Goal: Task Accomplishment & Management: Manage account settings

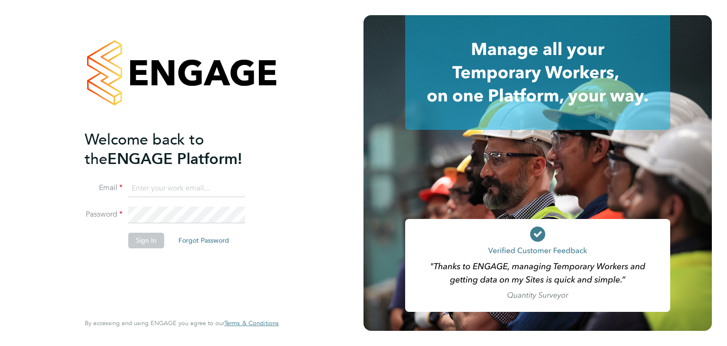
type input "[EMAIL_ADDRESS][DOMAIN_NAME]"
click at [298, 103] on div "Welcome back to the ENGAGE Platform! Email acashman.2@btinternet.com Password S…" at bounding box center [182, 173] width 364 height 346
click at [133, 241] on button "Sign In" at bounding box center [146, 239] width 36 height 15
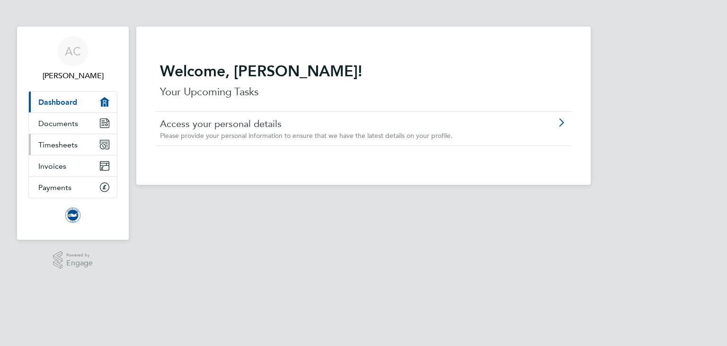
click at [73, 142] on span "Timesheets" at bounding box center [57, 144] width 39 height 9
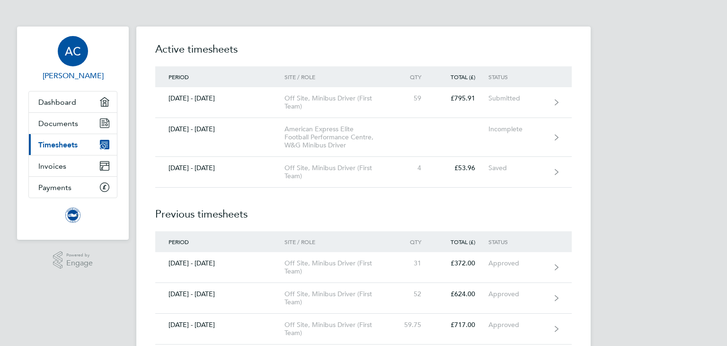
click at [66, 48] on span "AC" at bounding box center [73, 51] width 16 height 12
